Goal: Task Accomplishment & Management: Manage account settings

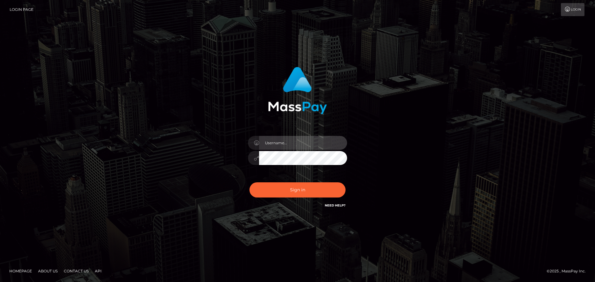
drag, startPoint x: 0, startPoint y: 0, endPoint x: 284, endPoint y: 144, distance: 318.9
click at [284, 144] on input "text" at bounding box center [303, 143] width 88 height 14
click at [308, 145] on input "text" at bounding box center [303, 143] width 88 height 14
type input "Veronica"
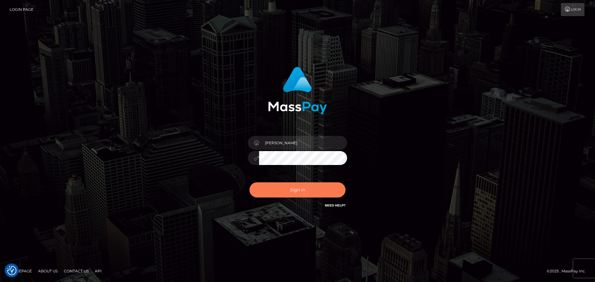
click at [302, 189] on button "Sign in" at bounding box center [298, 190] width 96 height 15
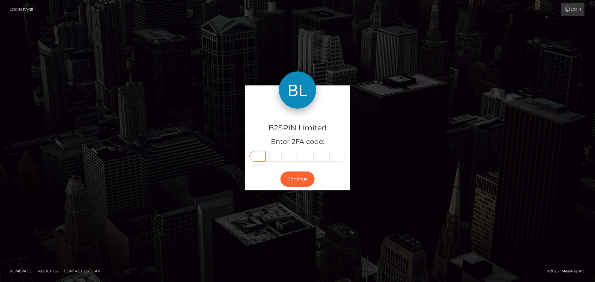
paste input "1"
type input "1"
type input "7"
type input "1"
type input "6"
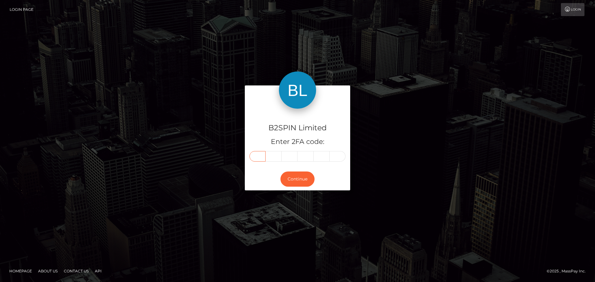
type input "3"
type input "2"
click at [303, 179] on button "Continue" at bounding box center [298, 179] width 34 height 15
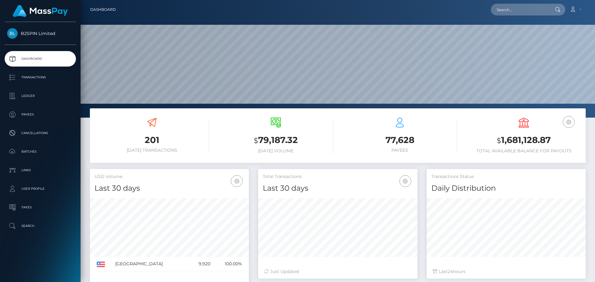
scroll to position [110, 159]
click at [18, 78] on p "Transactions" at bounding box center [40, 77] width 66 height 9
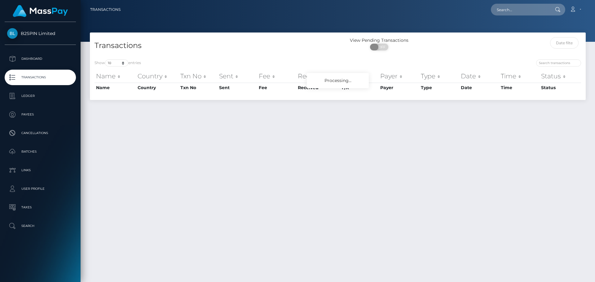
click at [377, 47] on span at bounding box center [374, 47] width 8 height 7
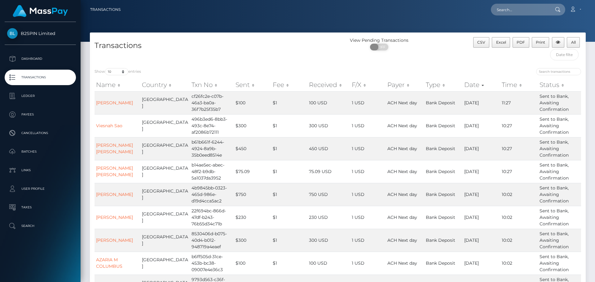
click at [379, 46] on span "OFF" at bounding box center [381, 47] width 15 height 7
checkbox input "true"
click at [114, 73] on select "10 25 50 100 250 500 1,000 3,500" at bounding box center [116, 71] width 23 height 7
select select "3500"
click at [106, 68] on select "10 25 50 100 250 500 1,000 3,500" at bounding box center [116, 71] width 23 height 7
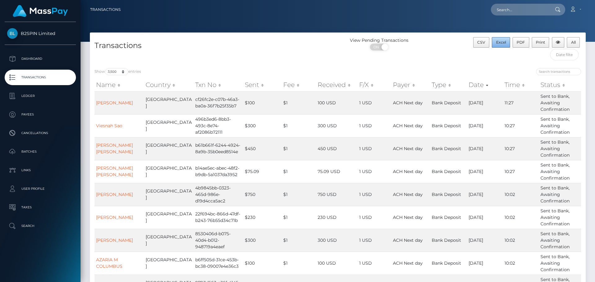
click at [498, 43] on span "Excel" at bounding box center [501, 42] width 10 height 5
